Goal: Task Accomplishment & Management: Use online tool/utility

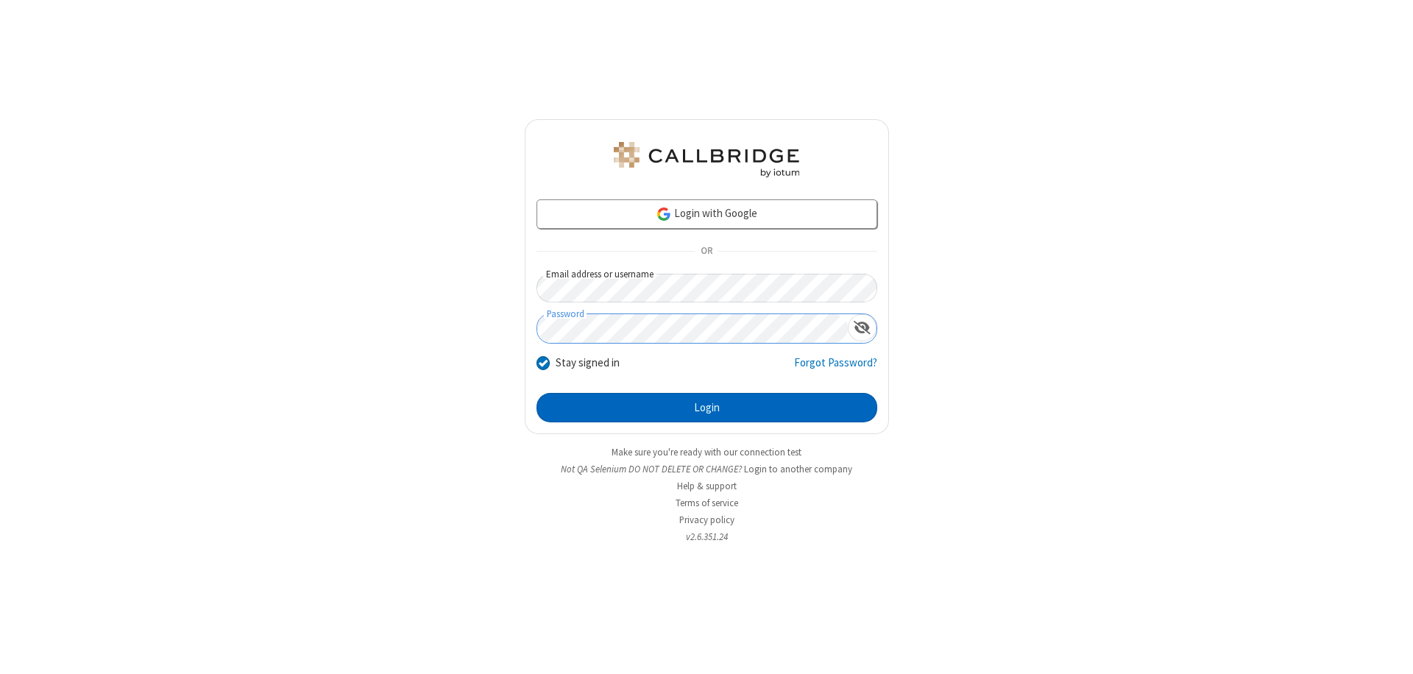
click at [707, 408] on button "Login" at bounding box center [707, 407] width 341 height 29
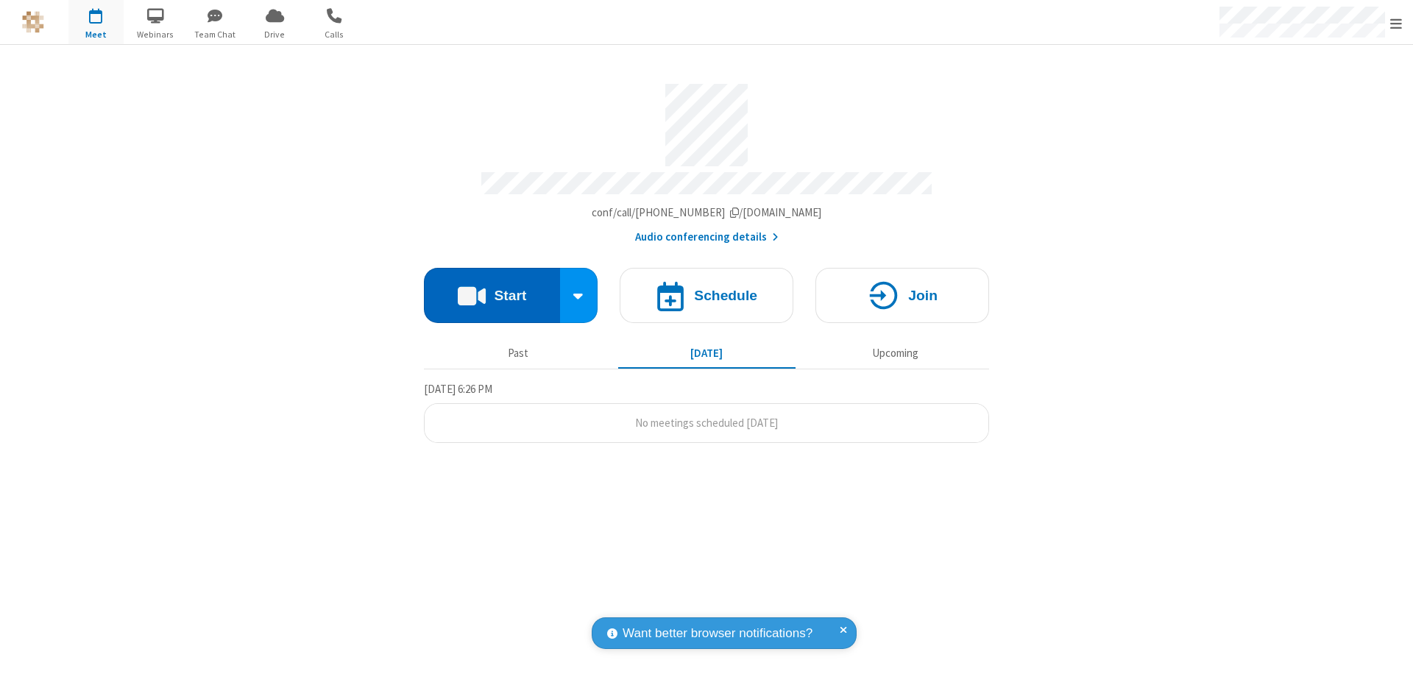
click at [492, 289] on button "Start" at bounding box center [492, 295] width 136 height 55
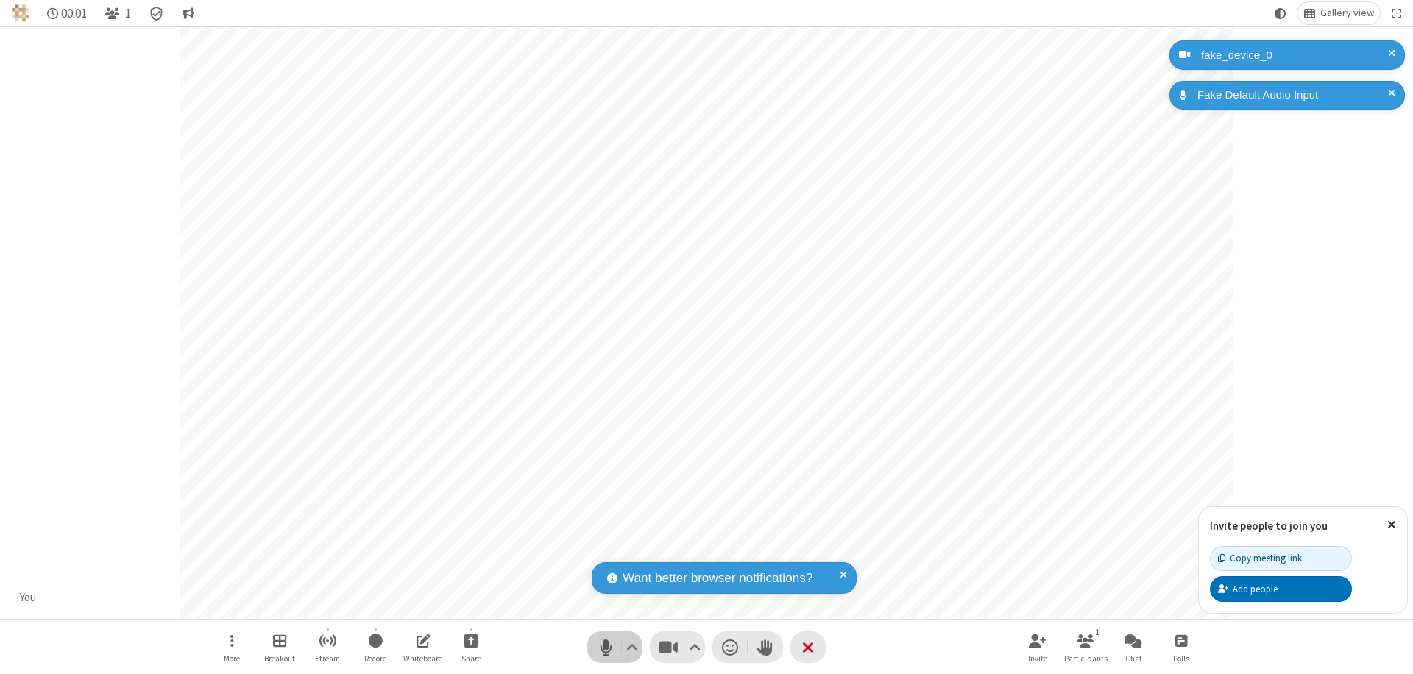
click at [606, 647] on span "Mute (⌘+Shift+A)" at bounding box center [606, 647] width 22 height 21
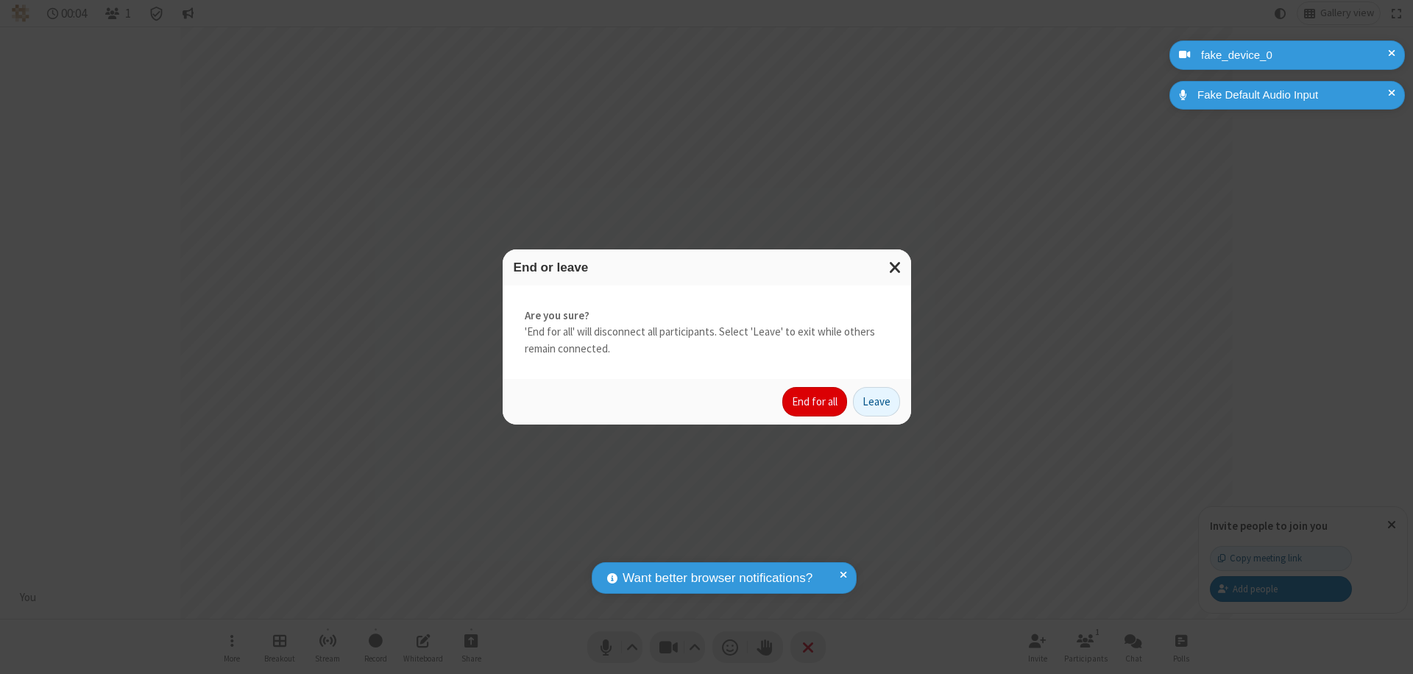
click at [815, 402] on button "End for all" at bounding box center [814, 401] width 65 height 29
